Goal: Information Seeking & Learning: Learn about a topic

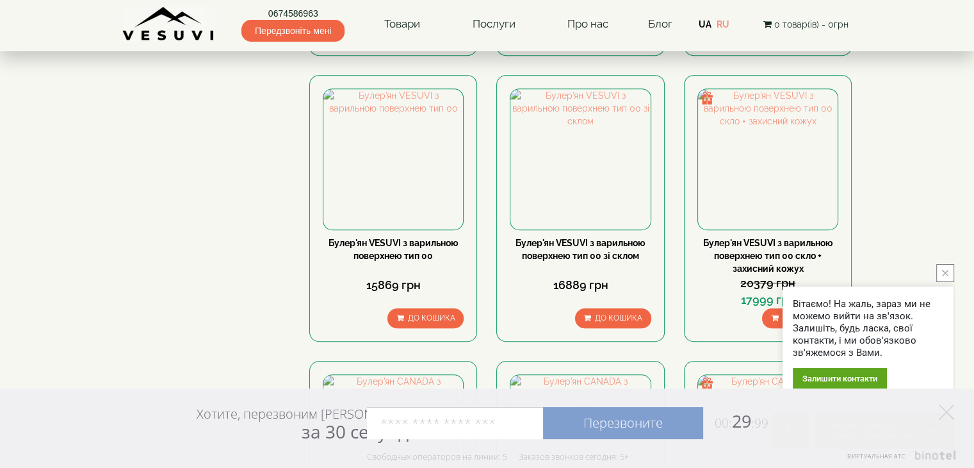
scroll to position [833, 0]
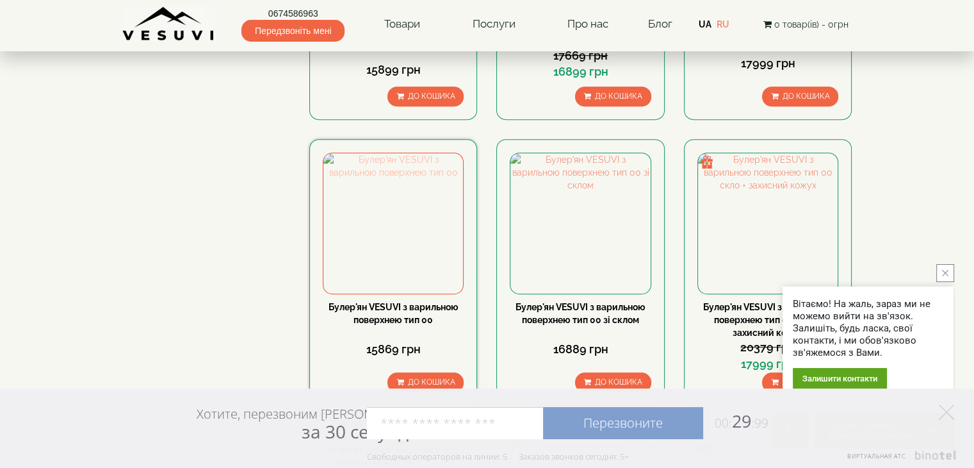
click at [395, 157] on img at bounding box center [394, 223] width 140 height 140
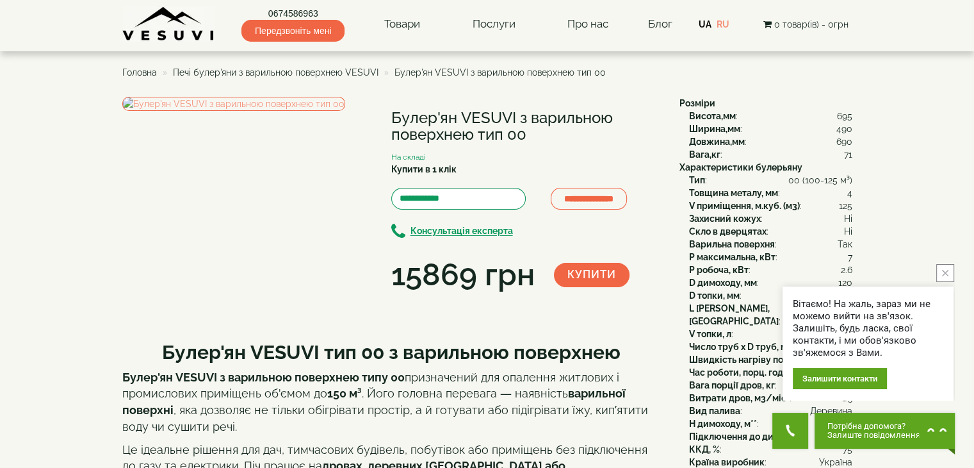
click at [945, 278] on button "close button" at bounding box center [946, 273] width 18 height 18
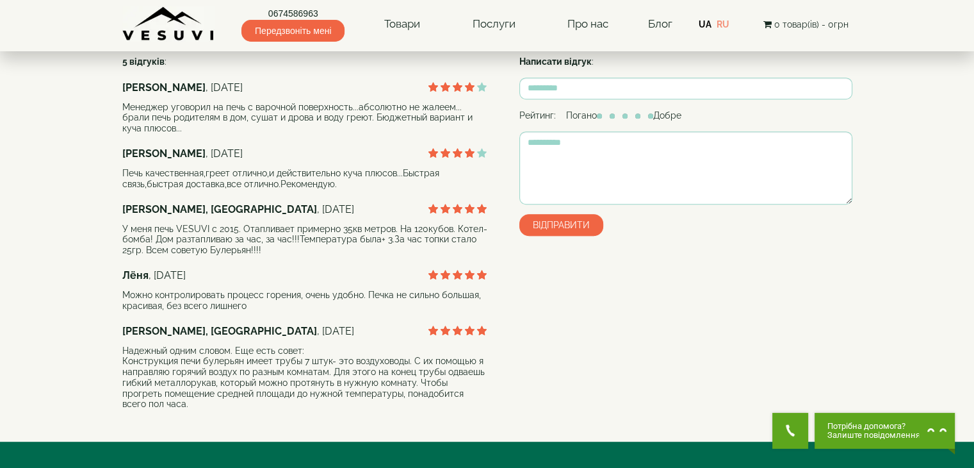
scroll to position [641, 0]
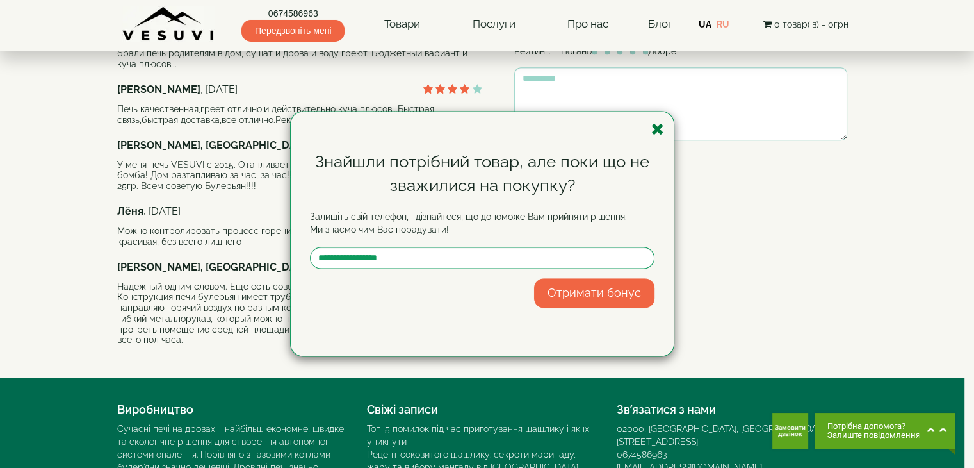
click at [655, 128] on icon "button" at bounding box center [658, 129] width 13 height 16
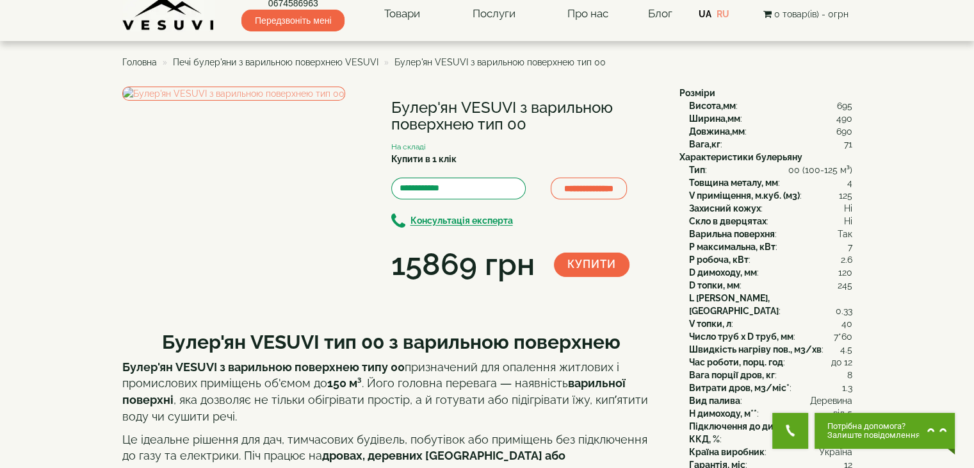
scroll to position [0, 0]
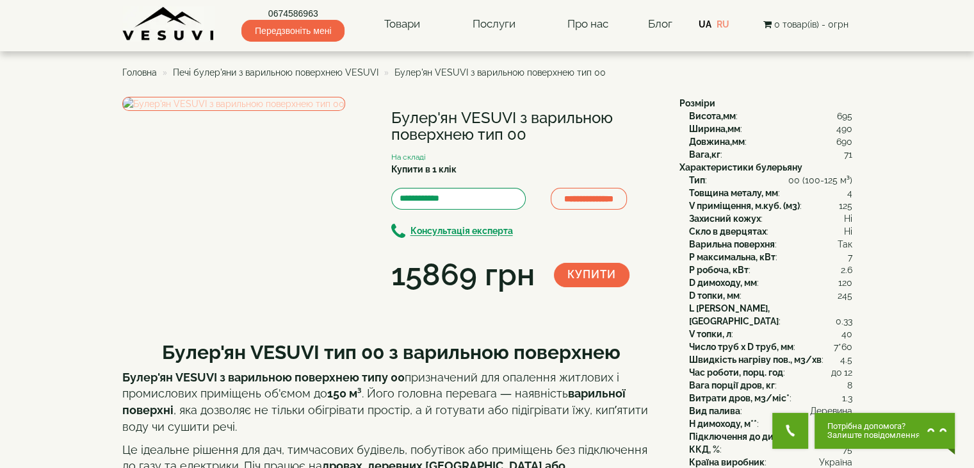
click at [233, 111] on img at bounding box center [233, 104] width 223 height 14
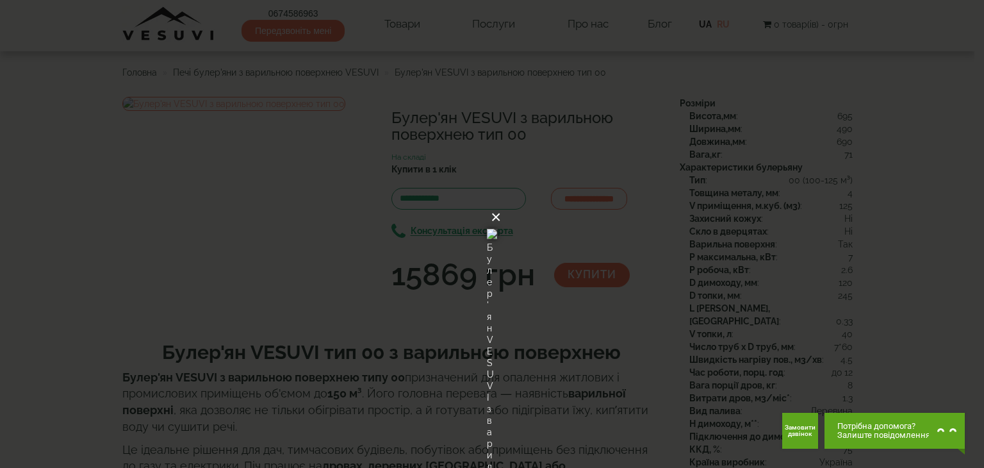
click at [501, 203] on button "×" at bounding box center [496, 217] width 10 height 28
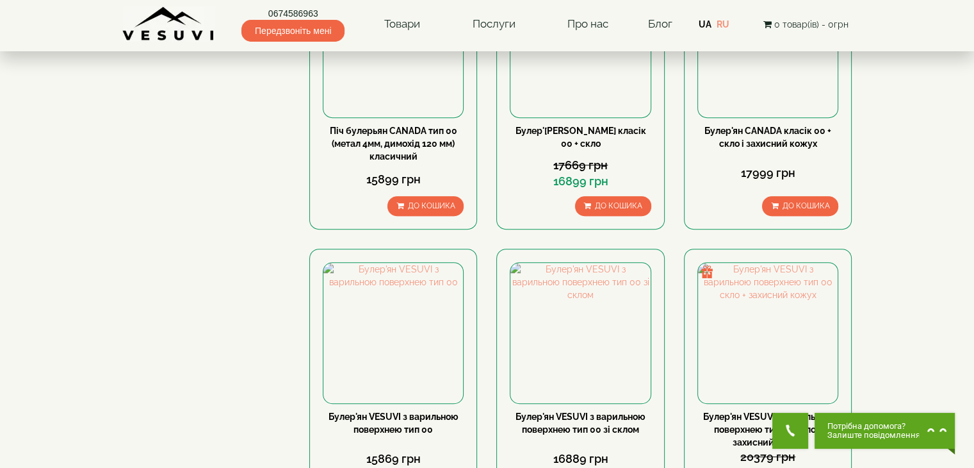
scroll to position [769, 0]
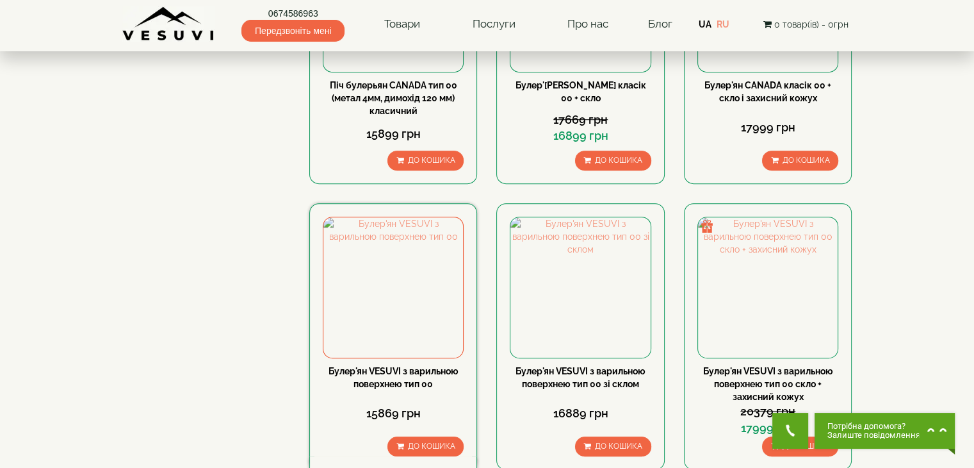
click at [390, 365] on div "Булер'ян VESUVI з варильною поверхнею тип 00" at bounding box center [393, 378] width 141 height 26
click at [406, 217] on img at bounding box center [394, 287] width 140 height 140
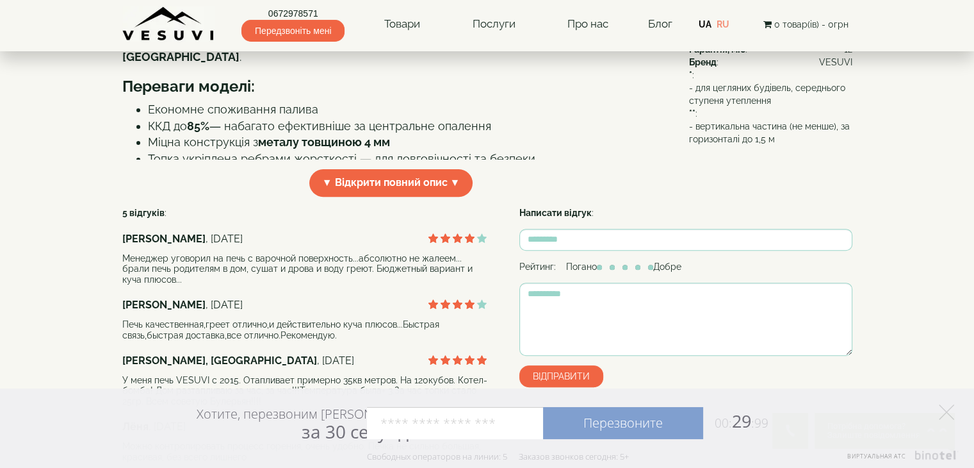
scroll to position [448, 0]
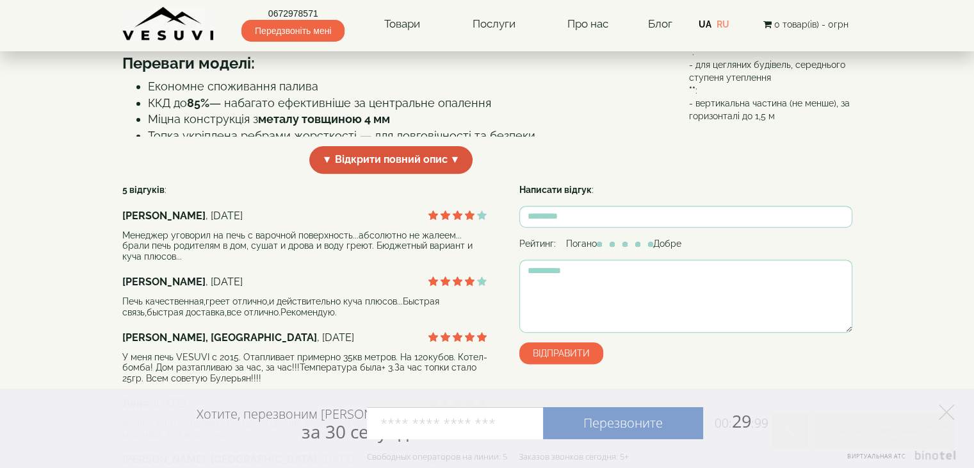
click at [443, 174] on span "▼ Відкрити повний опис ▼" at bounding box center [391, 160] width 164 height 28
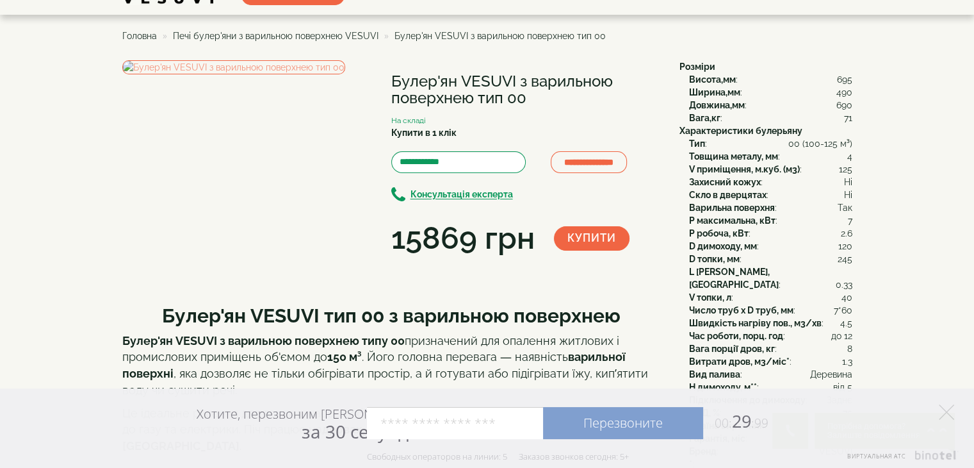
scroll to position [0, 0]
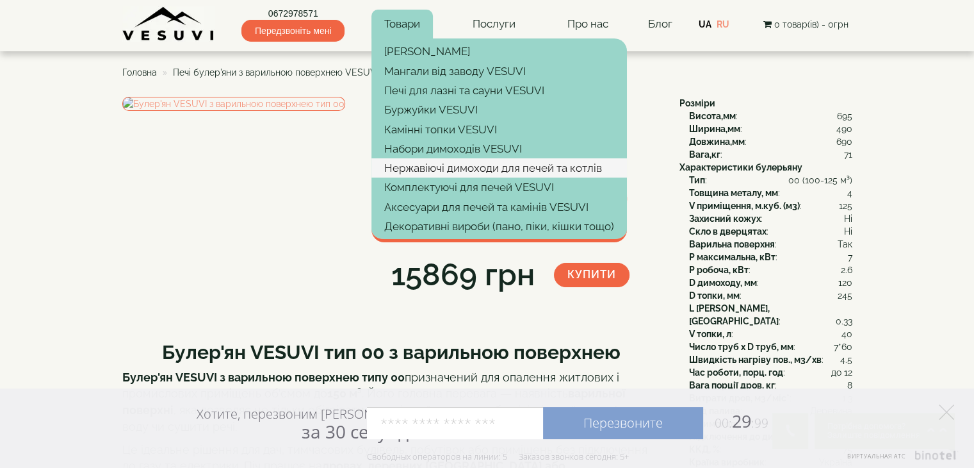
click at [425, 168] on link "Нержавіючі димоходи для печей та котлів" at bounding box center [500, 167] width 256 height 19
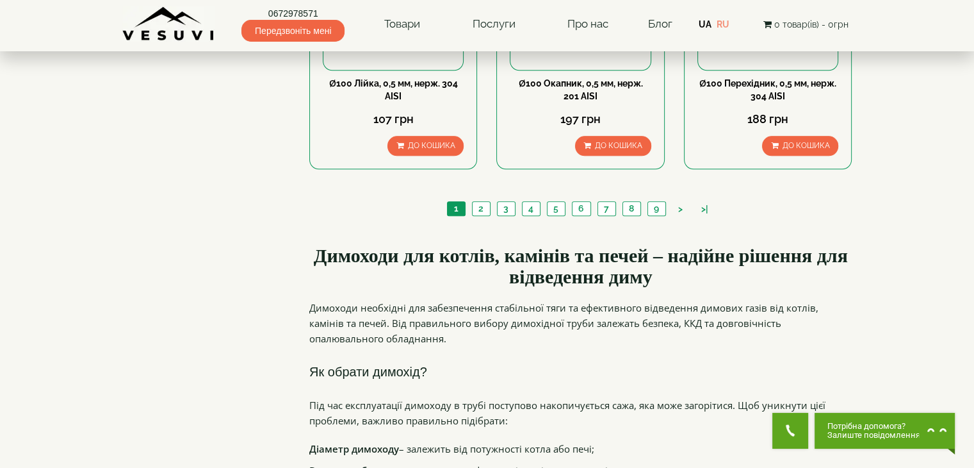
scroll to position [1538, 0]
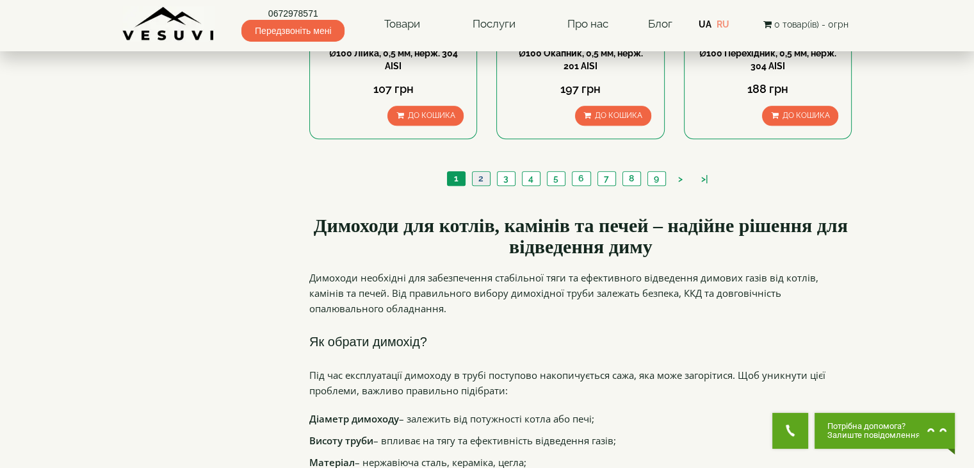
click at [484, 172] on link "2" at bounding box center [481, 178] width 18 height 13
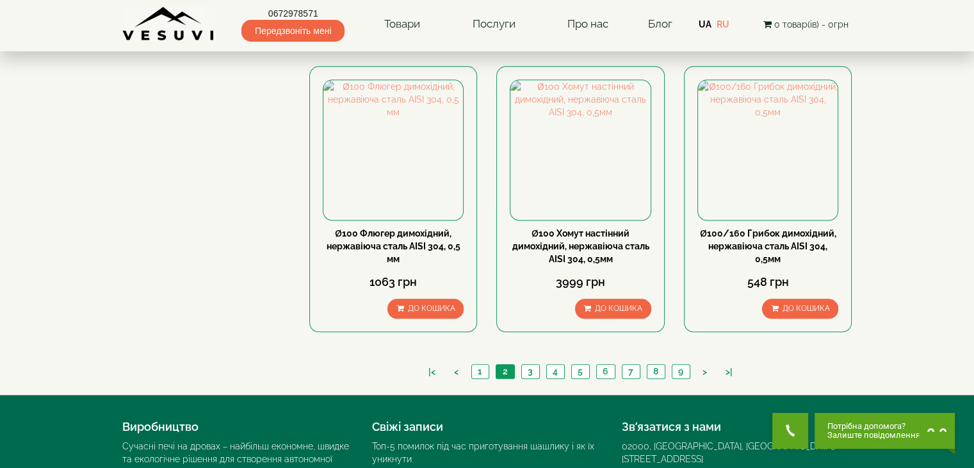
scroll to position [1345, 0]
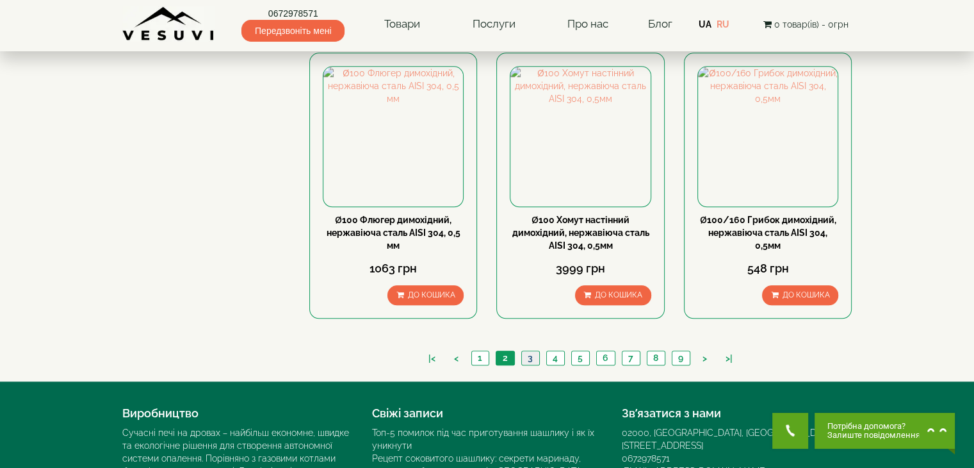
click at [537, 351] on link "3" at bounding box center [530, 357] width 18 height 13
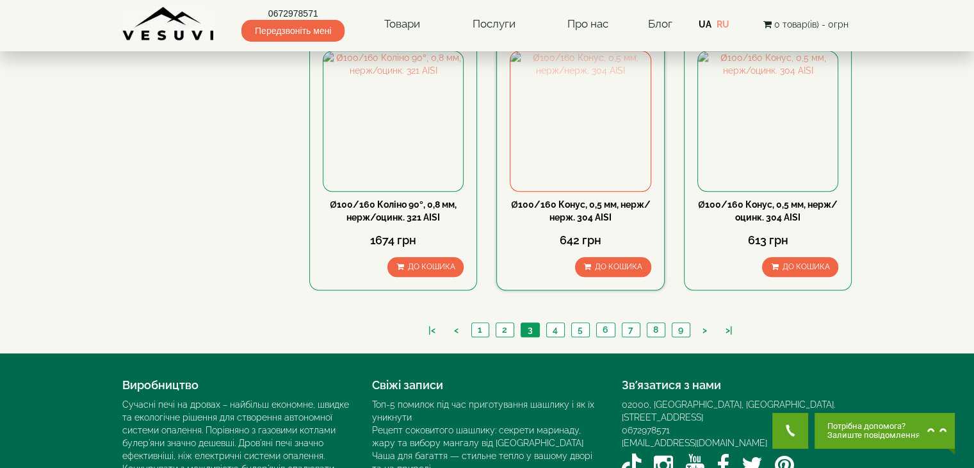
scroll to position [1409, 0]
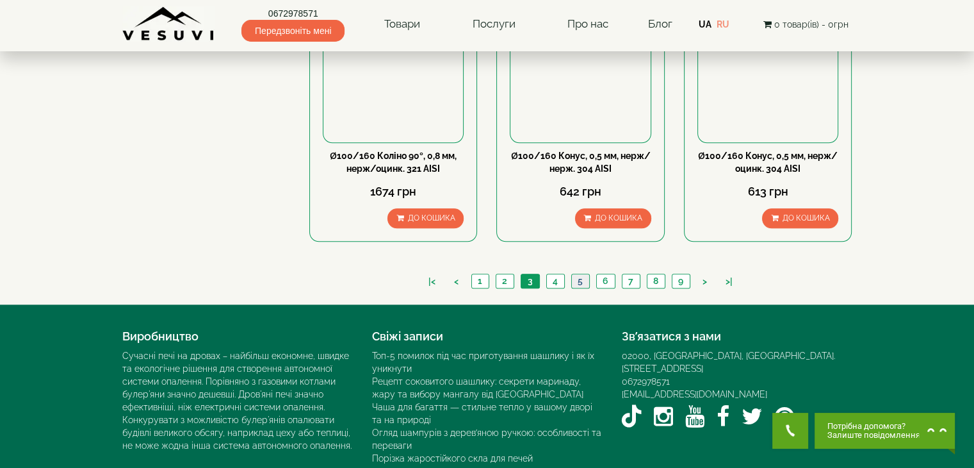
click at [577, 274] on link "5" at bounding box center [580, 280] width 18 height 13
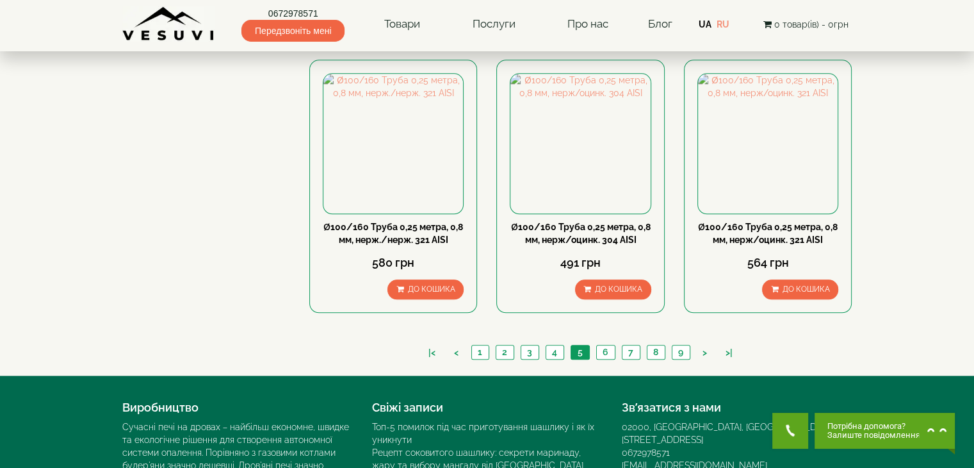
scroll to position [1345, 0]
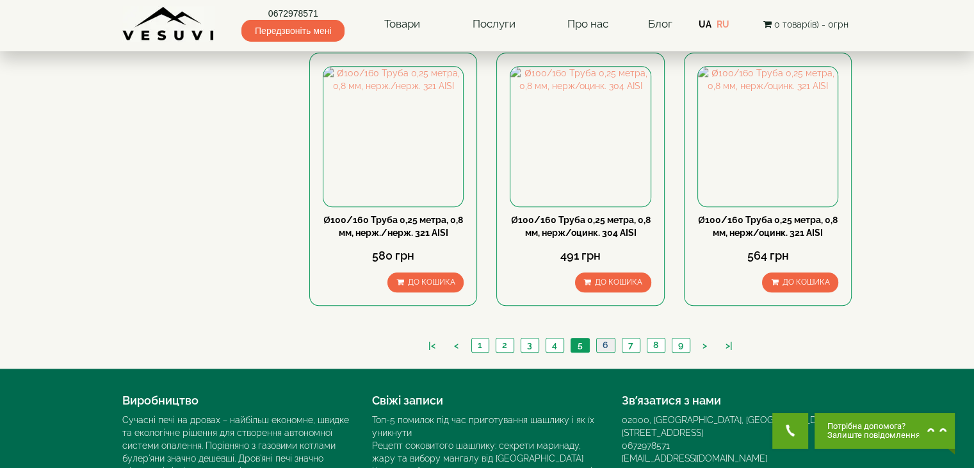
click at [600, 338] on link "6" at bounding box center [605, 344] width 19 height 13
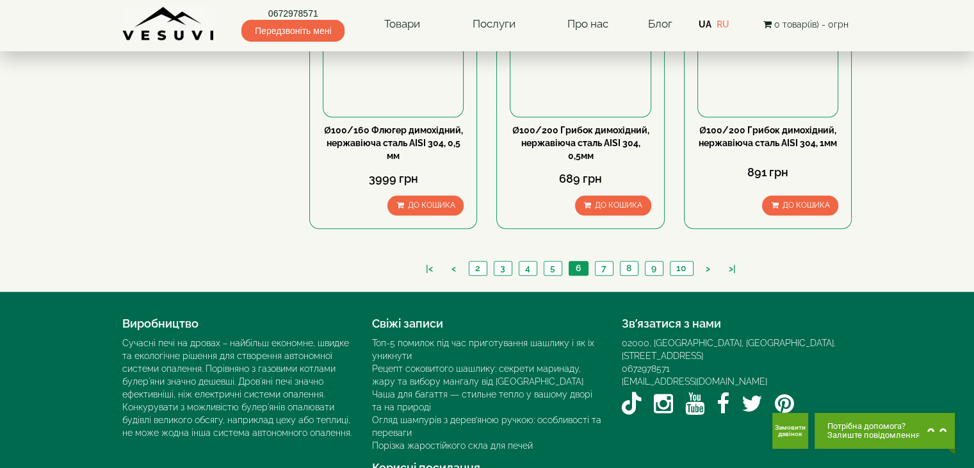
scroll to position [1436, 0]
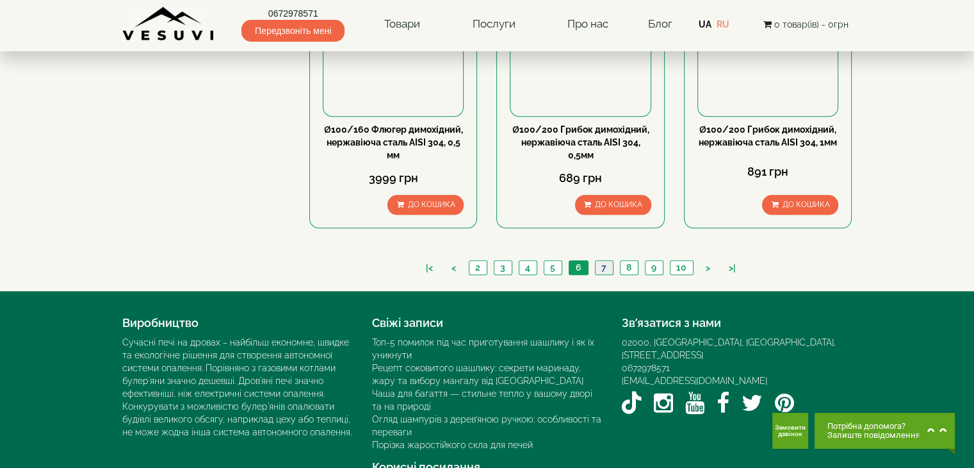
click at [606, 261] on link "7" at bounding box center [604, 267] width 18 height 13
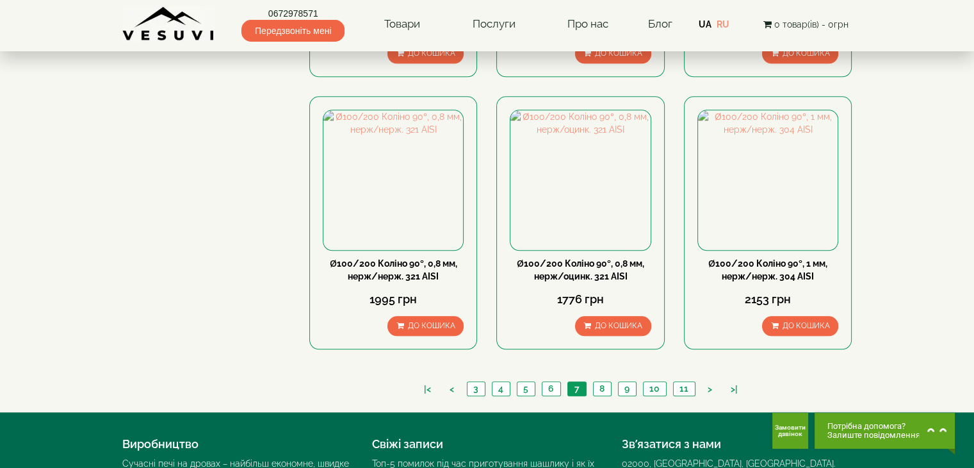
scroll to position [1345, 0]
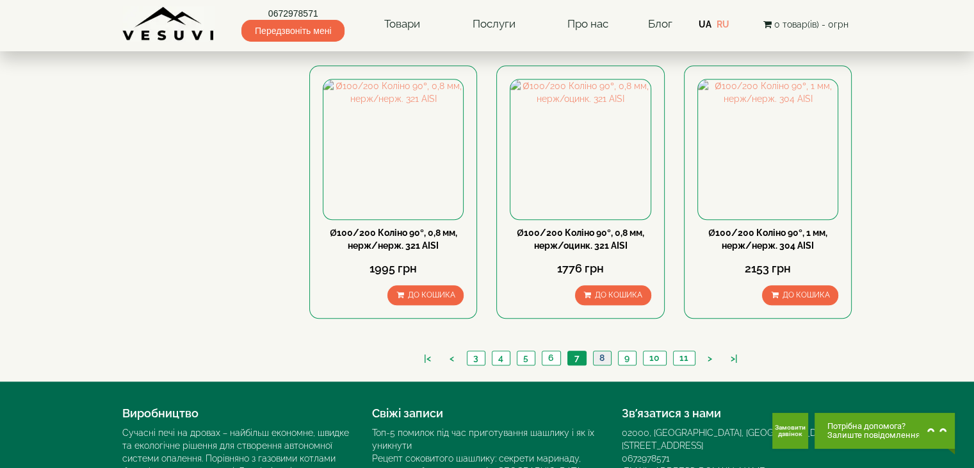
click at [602, 351] on link "8" at bounding box center [602, 357] width 18 height 13
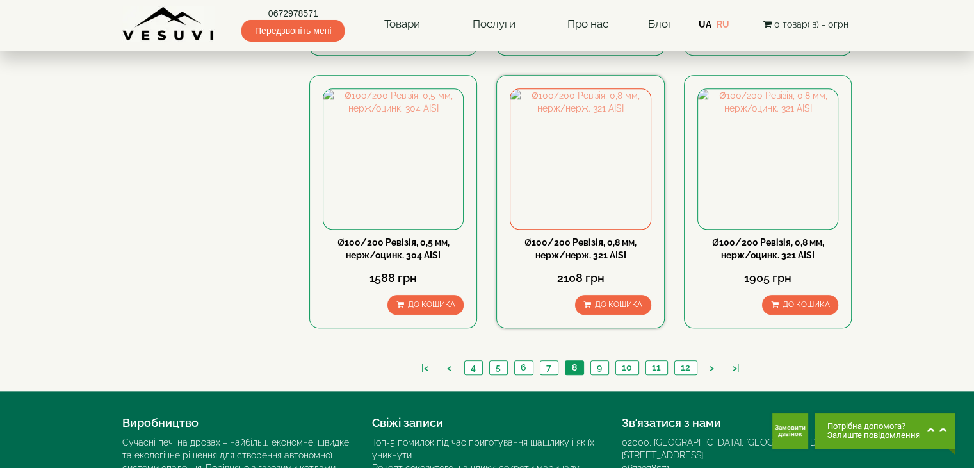
scroll to position [1345, 0]
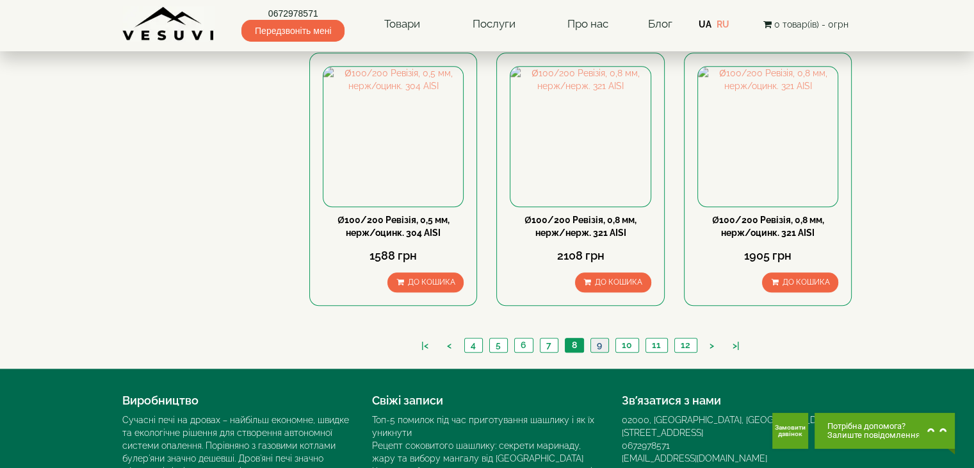
click at [600, 338] on link "9" at bounding box center [600, 344] width 18 height 13
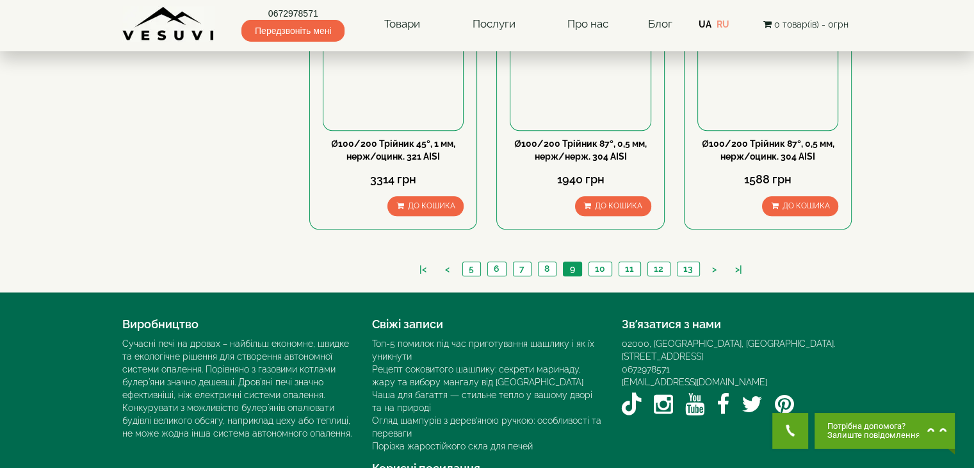
scroll to position [1423, 0]
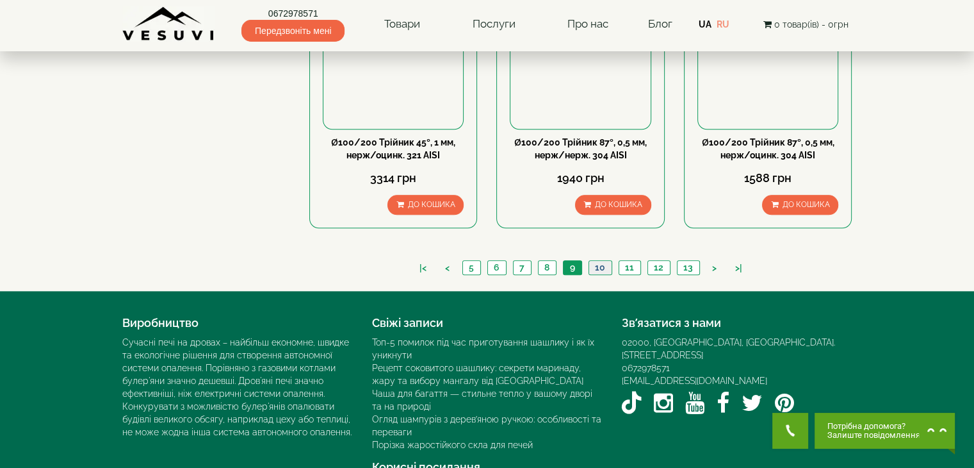
click at [600, 261] on link "10" at bounding box center [600, 267] width 23 height 13
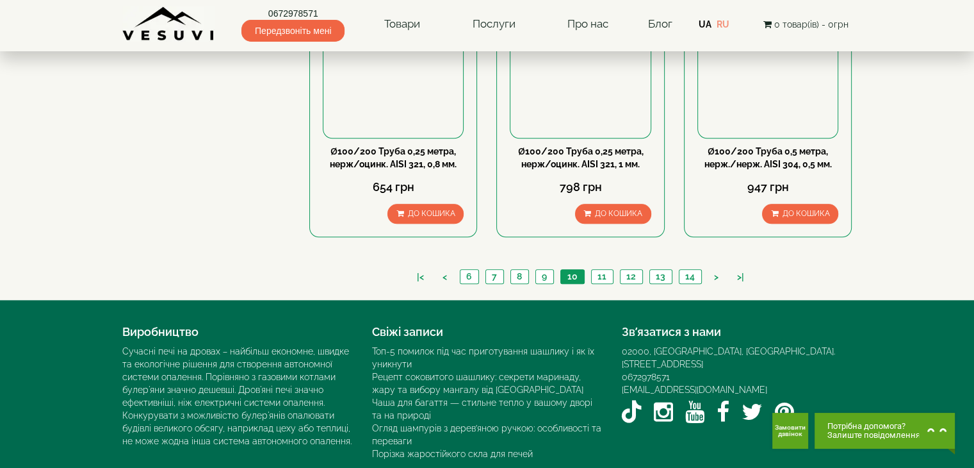
scroll to position [1423, 0]
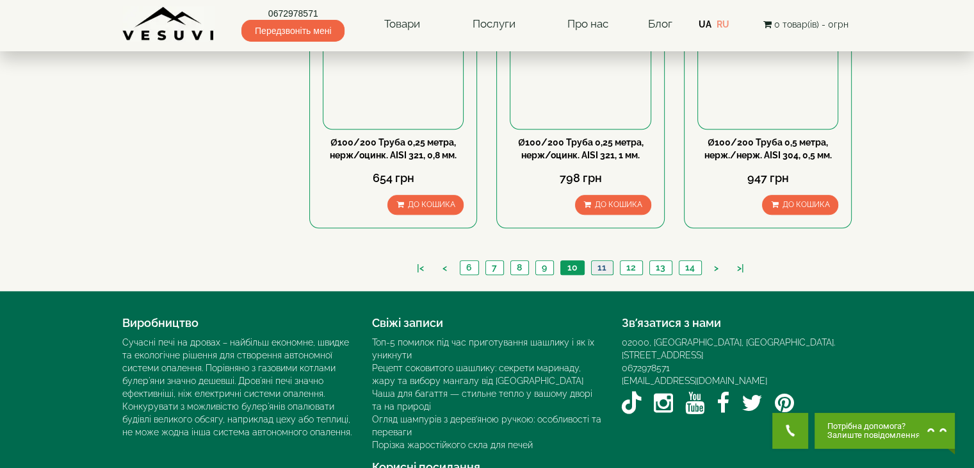
click at [604, 261] on link "11" at bounding box center [602, 267] width 22 height 13
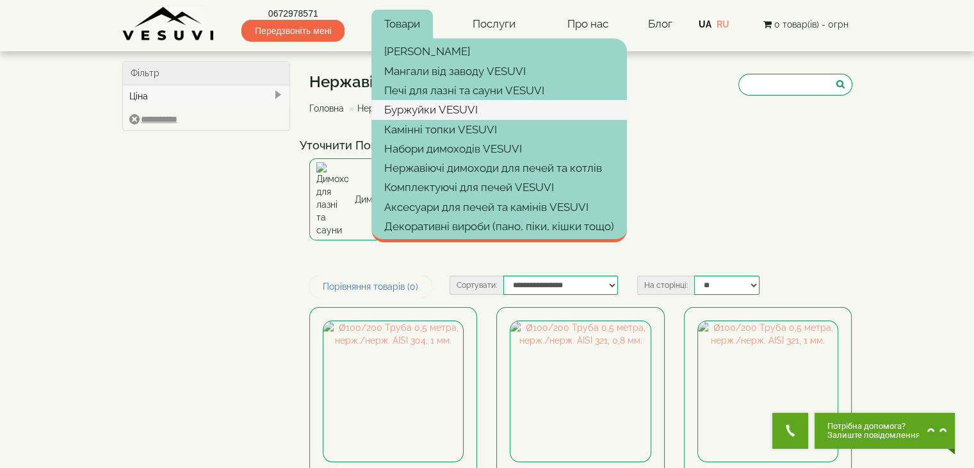
click at [427, 111] on link "Буржуйки VESUVI" at bounding box center [500, 109] width 256 height 19
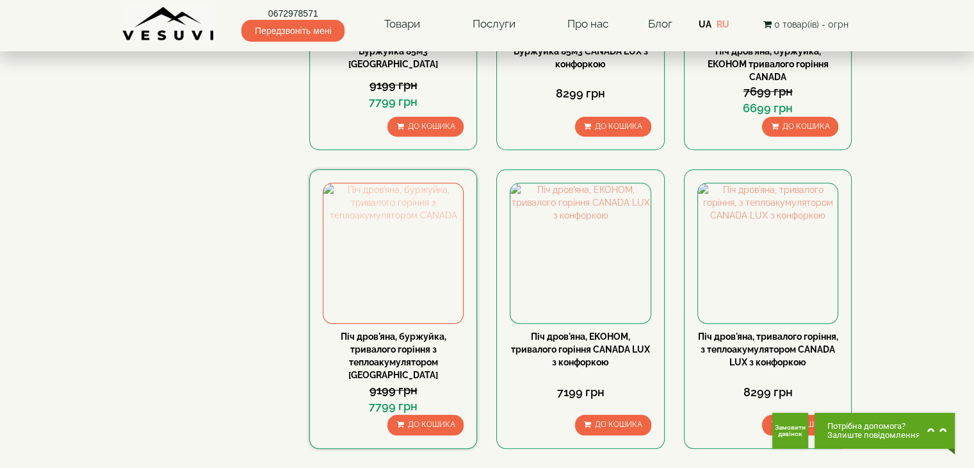
scroll to position [1153, 0]
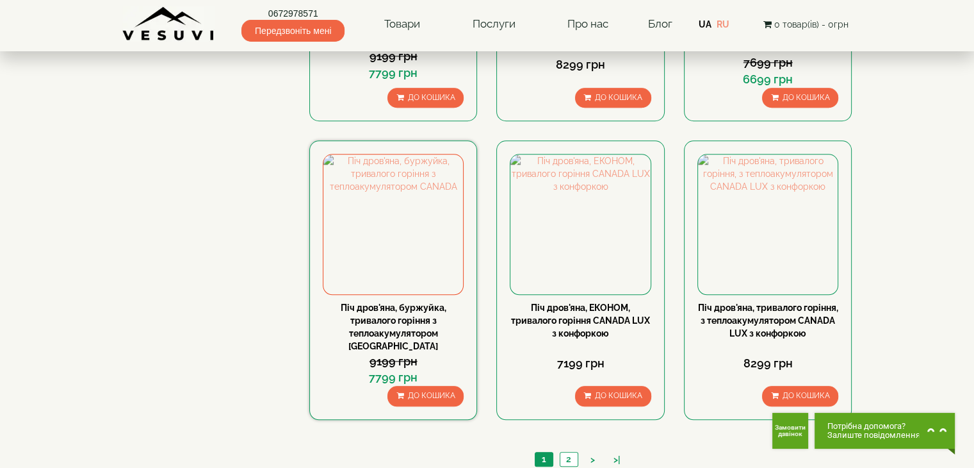
click at [406, 309] on link "Піч дров'яна, буржуйка, тривалого горіння з теплоакумулятором [GEOGRAPHIC_DATA]" at bounding box center [394, 326] width 106 height 49
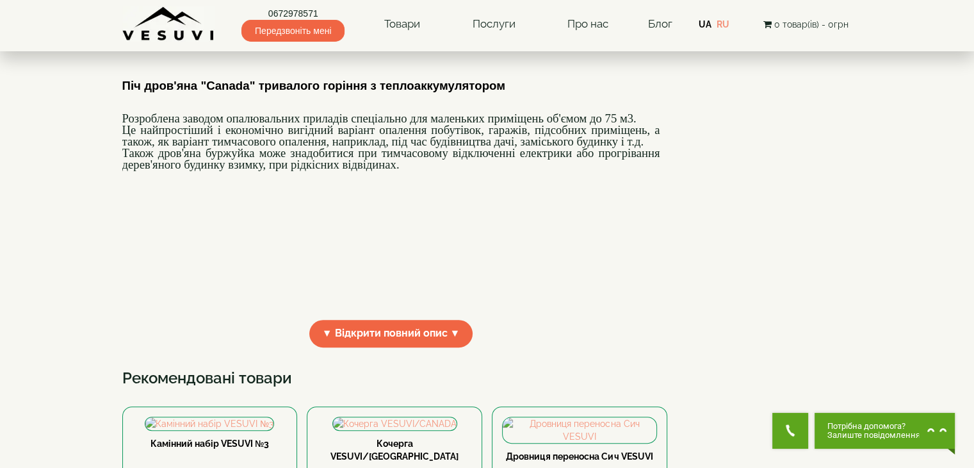
scroll to position [256, 0]
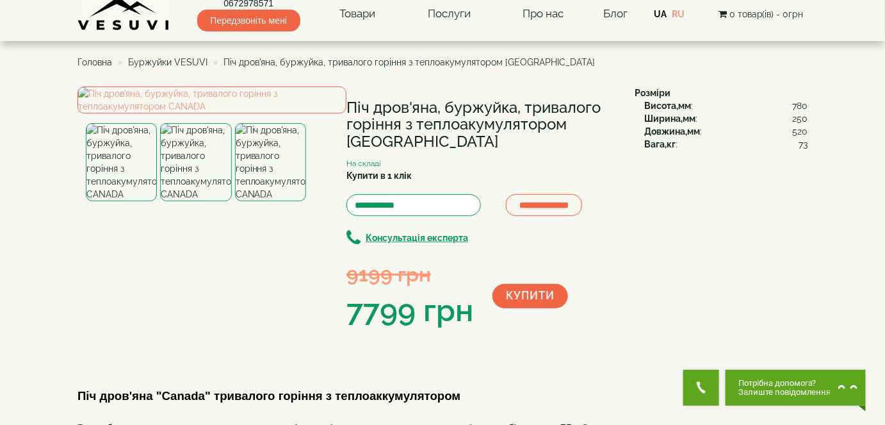
scroll to position [0, 0]
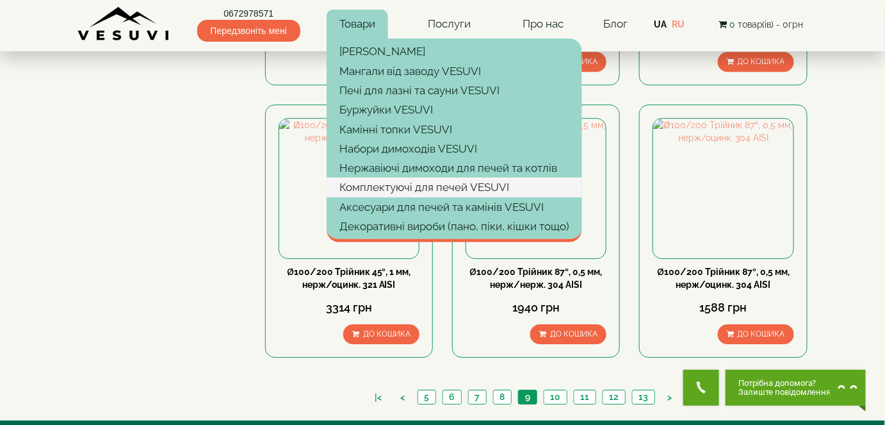
click at [384, 186] on link "Комплектуючі для печей VESUVI" at bounding box center [455, 186] width 256 height 19
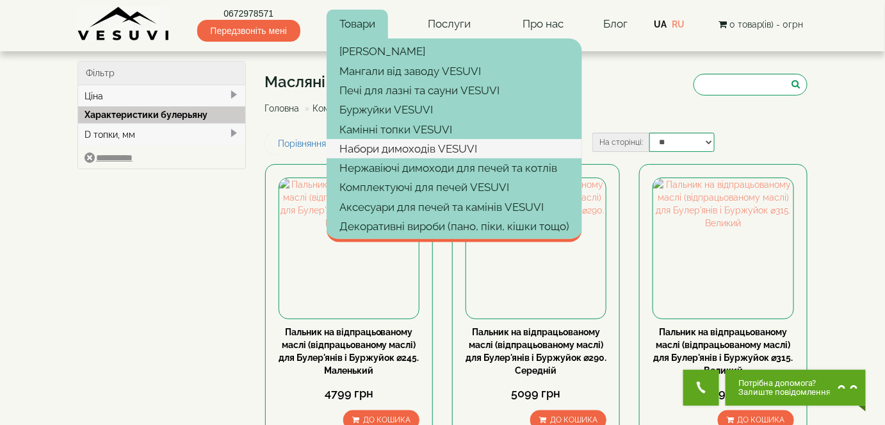
click at [384, 149] on link "Набори димоходів VESUVI" at bounding box center [455, 148] width 256 height 19
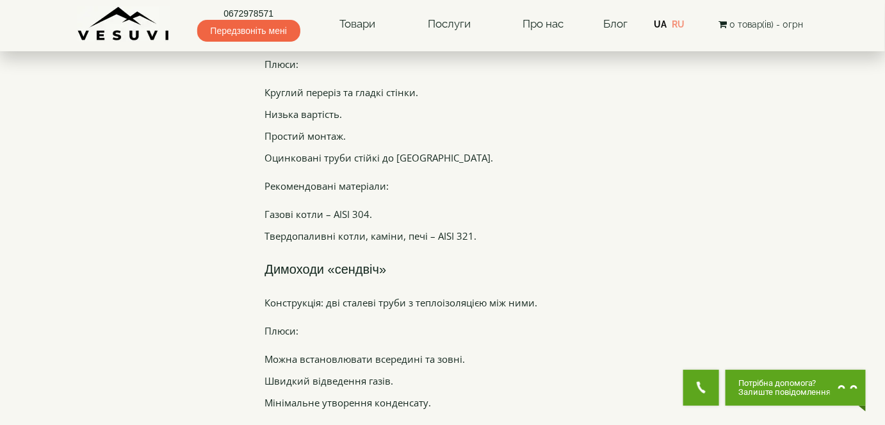
scroll to position [1805, 0]
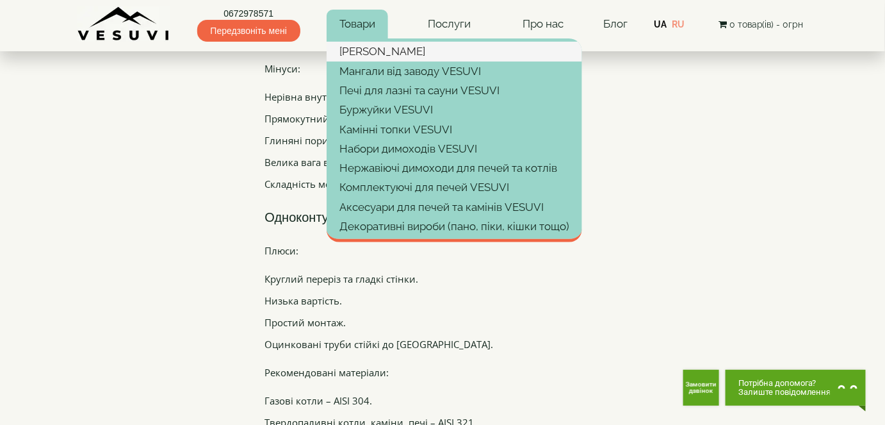
click at [355, 49] on link "[PERSON_NAME]" at bounding box center [455, 51] width 256 height 19
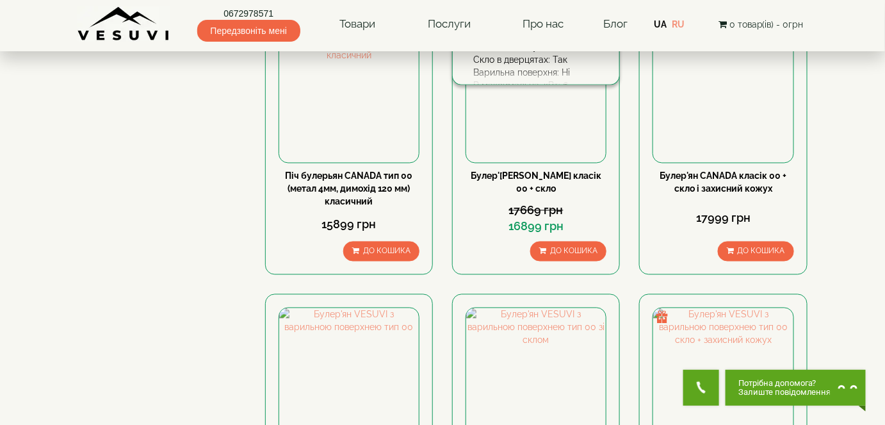
scroll to position [698, 0]
